Goal: Information Seeking & Learning: Learn about a topic

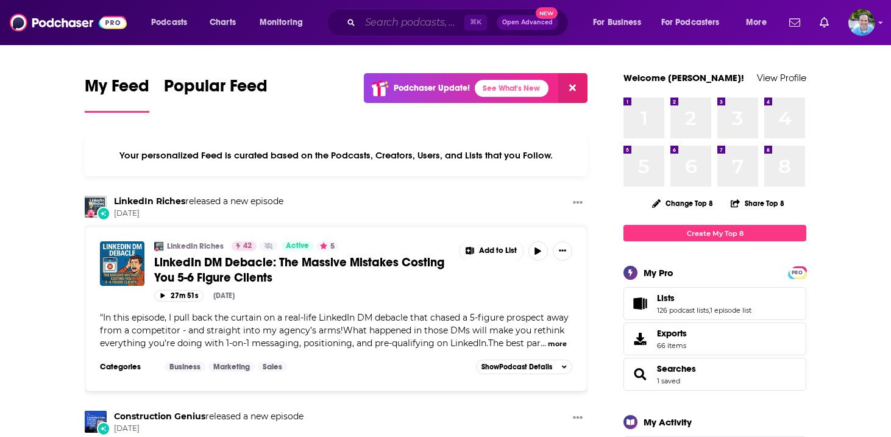
click at [384, 22] on input "Search podcasts, credits, & more..." at bounding box center [412, 22] width 104 height 19
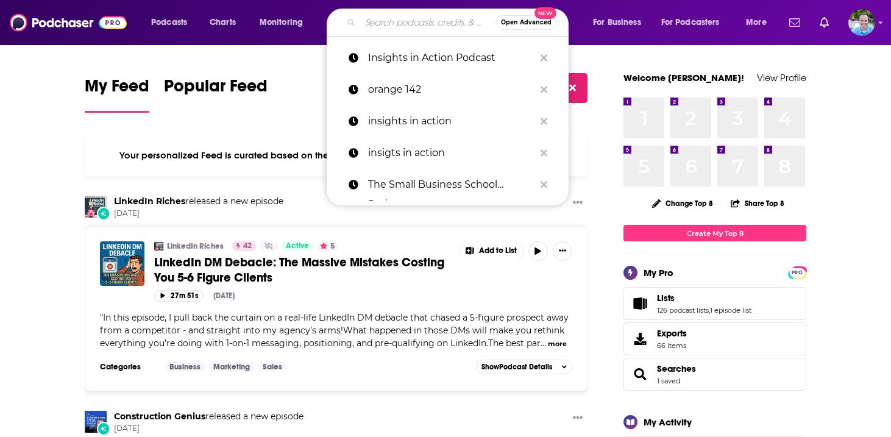
paste input "Small Business Straight Talk"
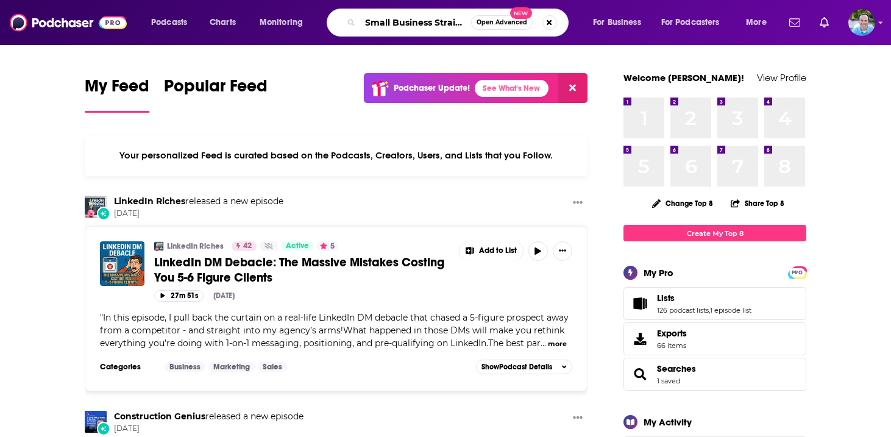
scroll to position [0, 27]
type input "Small Business Straight Talk"
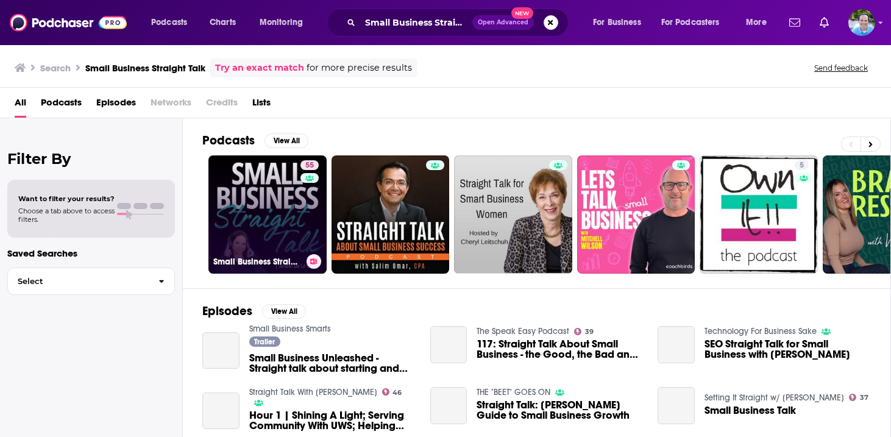
click at [260, 220] on link "55 Small Business Straight Talk | Productivity, Time Management, Mindset, & Bus…" at bounding box center [267, 214] width 118 height 118
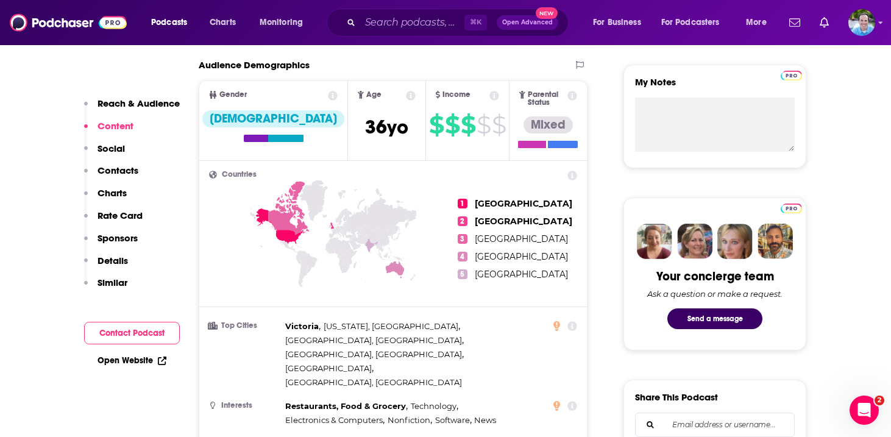
scroll to position [444, 0]
